Goal: Contribute content

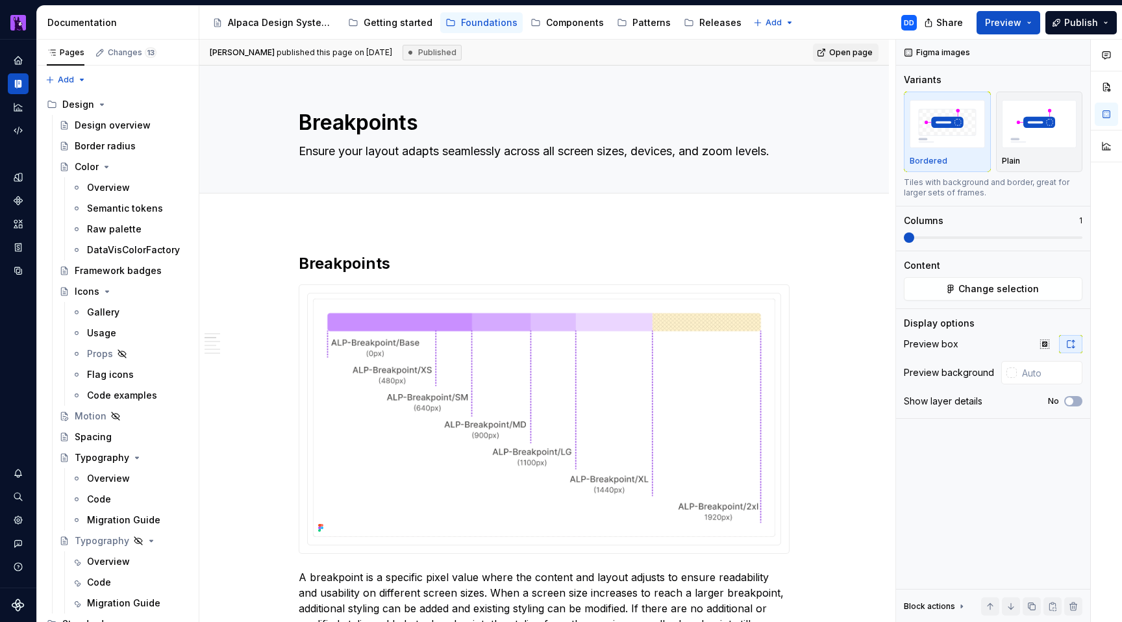
scroll to position [284, 0]
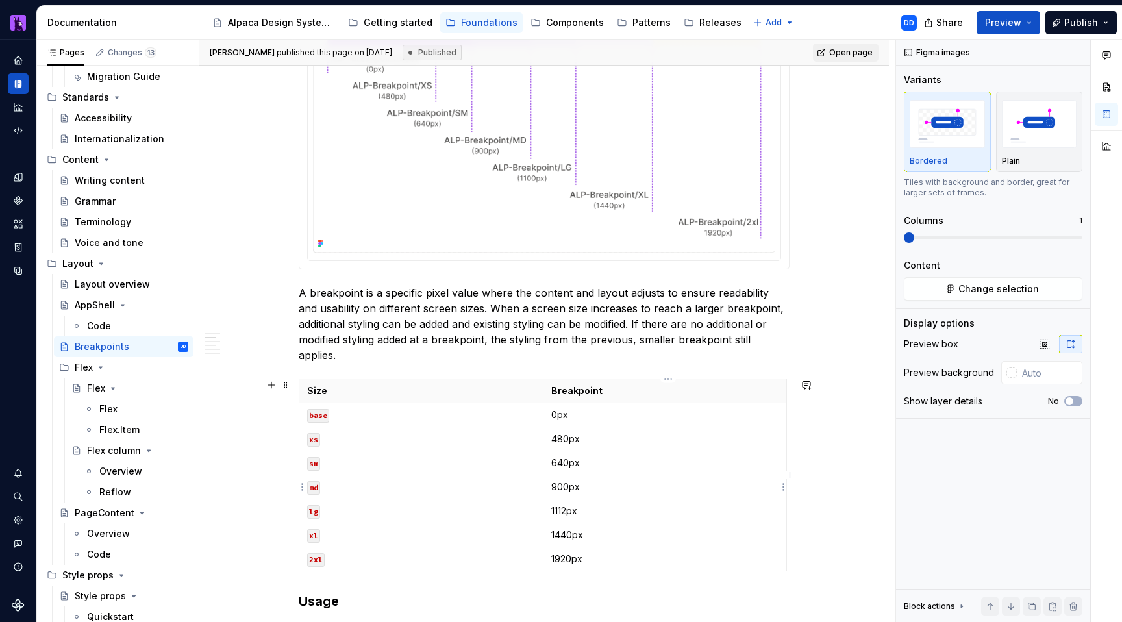
click at [570, 486] on p "900px" at bounding box center [665, 486] width 228 height 13
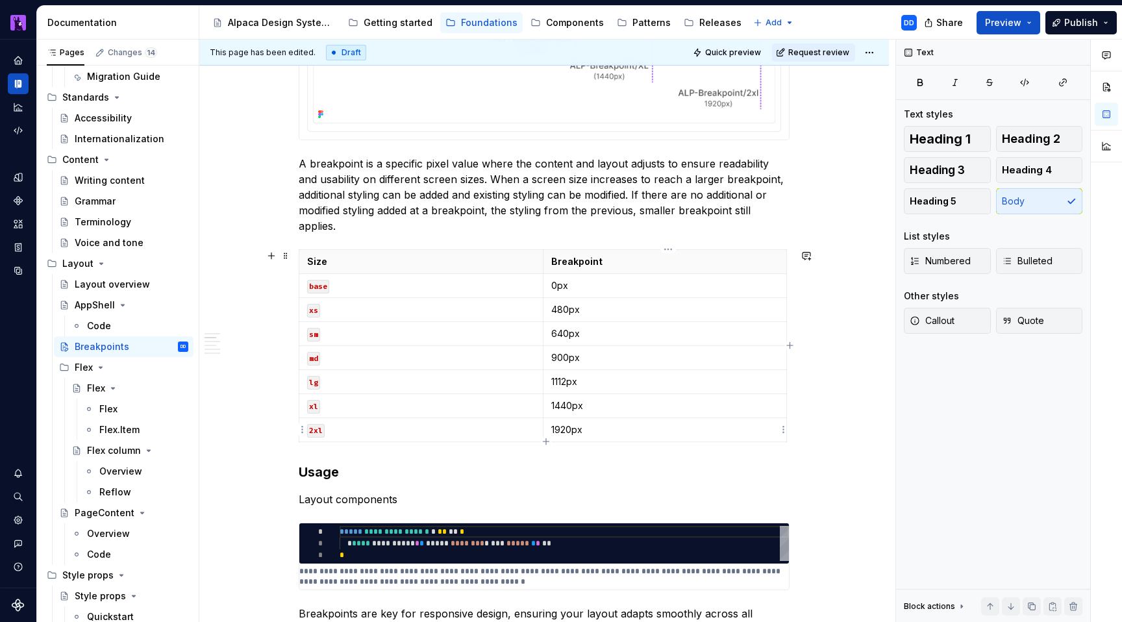
type textarea "*"
click at [564, 356] on p "900px" at bounding box center [665, 357] width 228 height 13
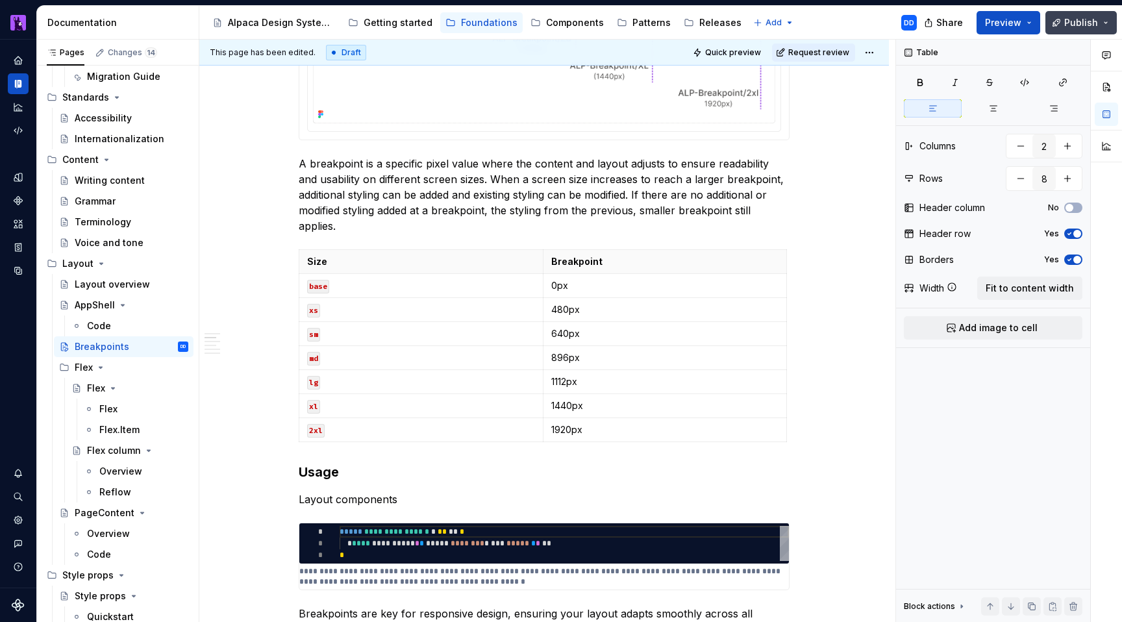
click at [1082, 23] on span "Publish" at bounding box center [1081, 22] width 34 height 13
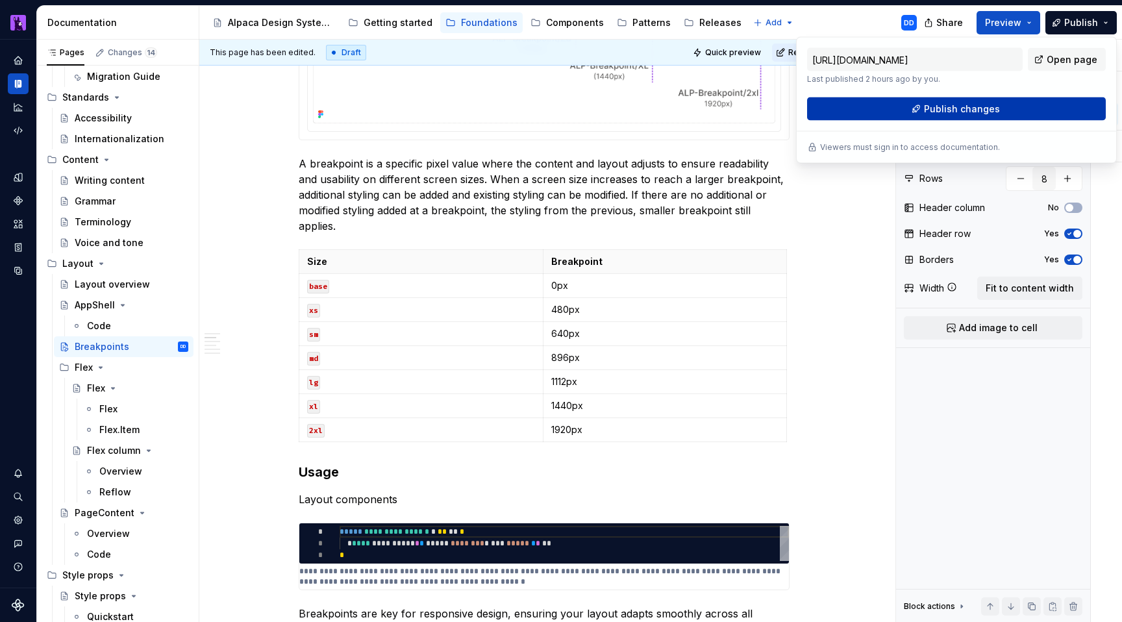
click at [997, 114] on button "Publish changes" at bounding box center [956, 108] width 299 height 23
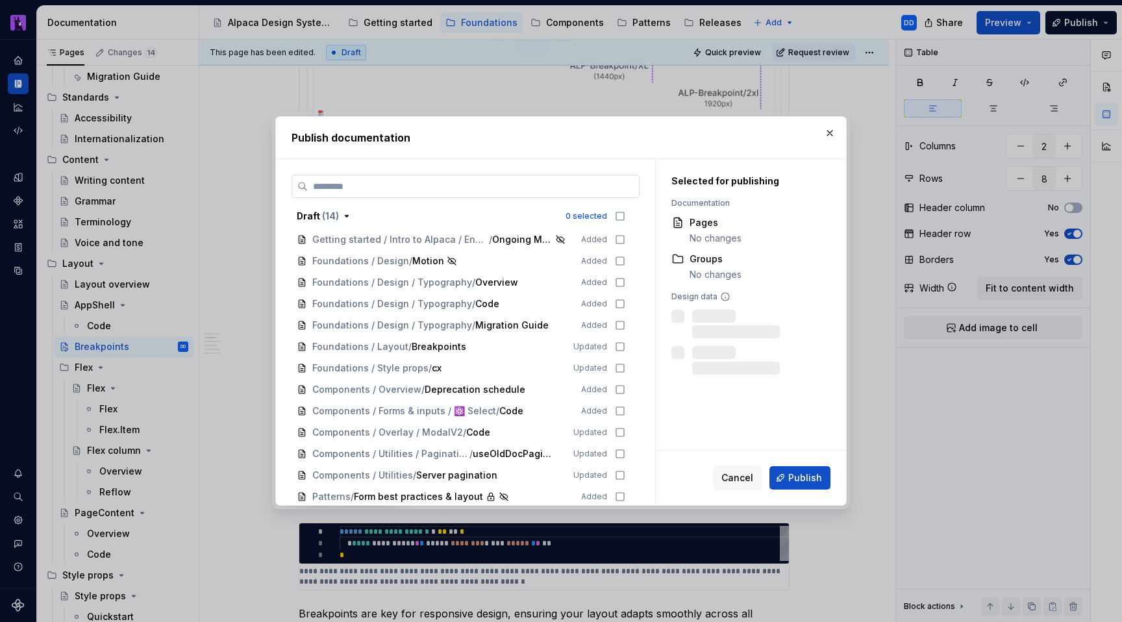
click at [548, 194] on label at bounding box center [466, 186] width 348 height 23
click at [548, 193] on input "search" at bounding box center [473, 186] width 331 height 13
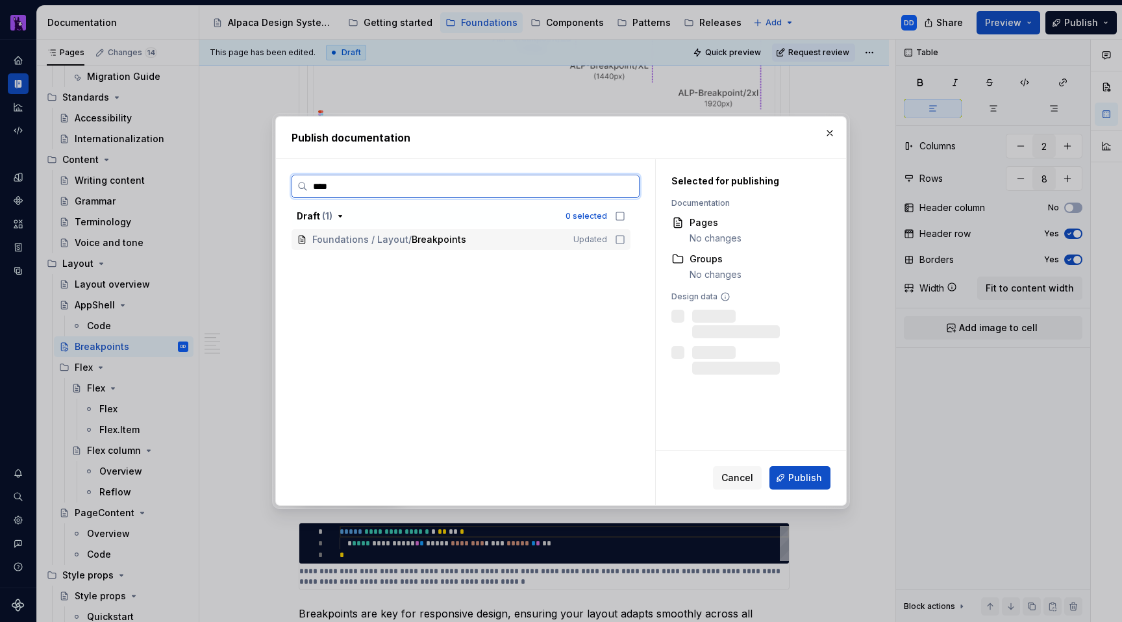
type input "*****"
click at [621, 240] on icon at bounding box center [620, 239] width 10 height 10
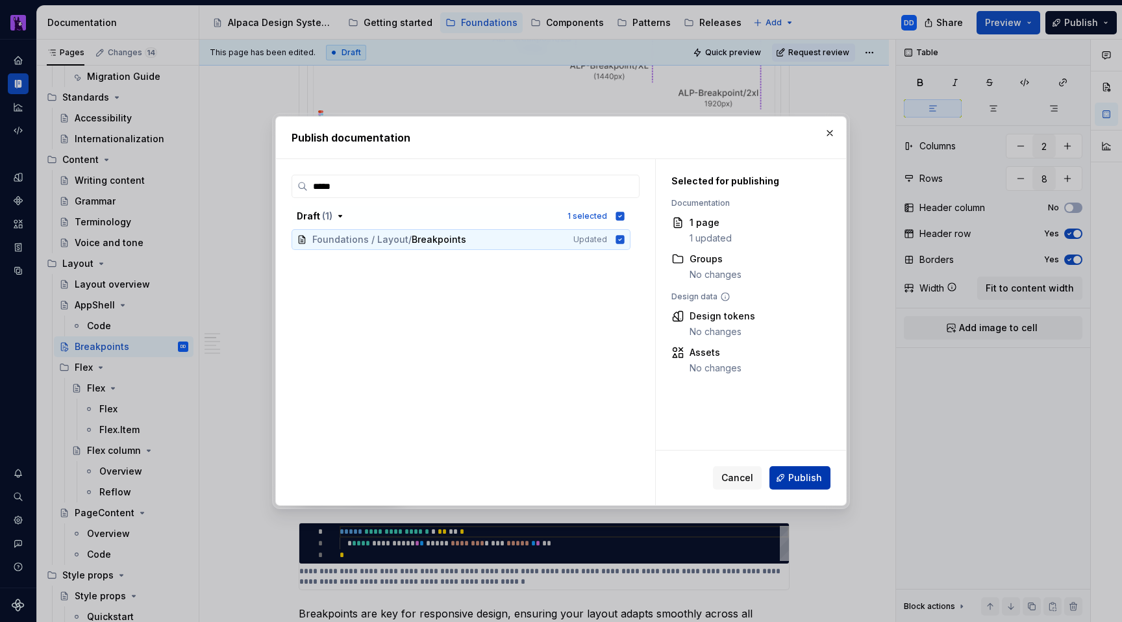
click at [801, 476] on span "Publish" at bounding box center [805, 477] width 34 height 13
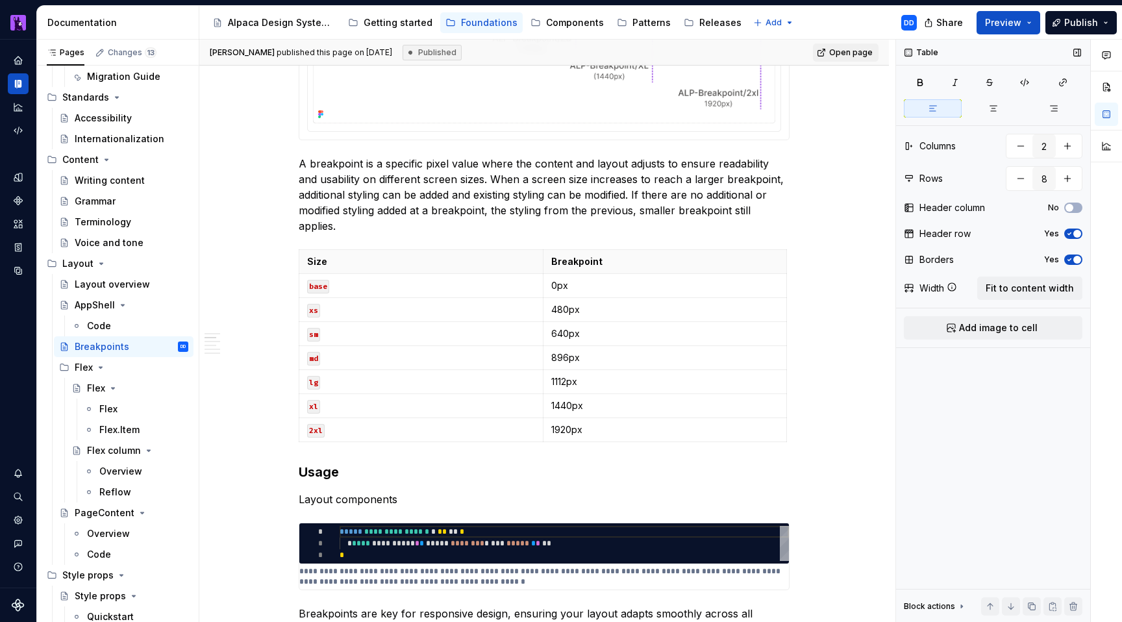
type textarea "*"
